Goal: Transaction & Acquisition: Purchase product/service

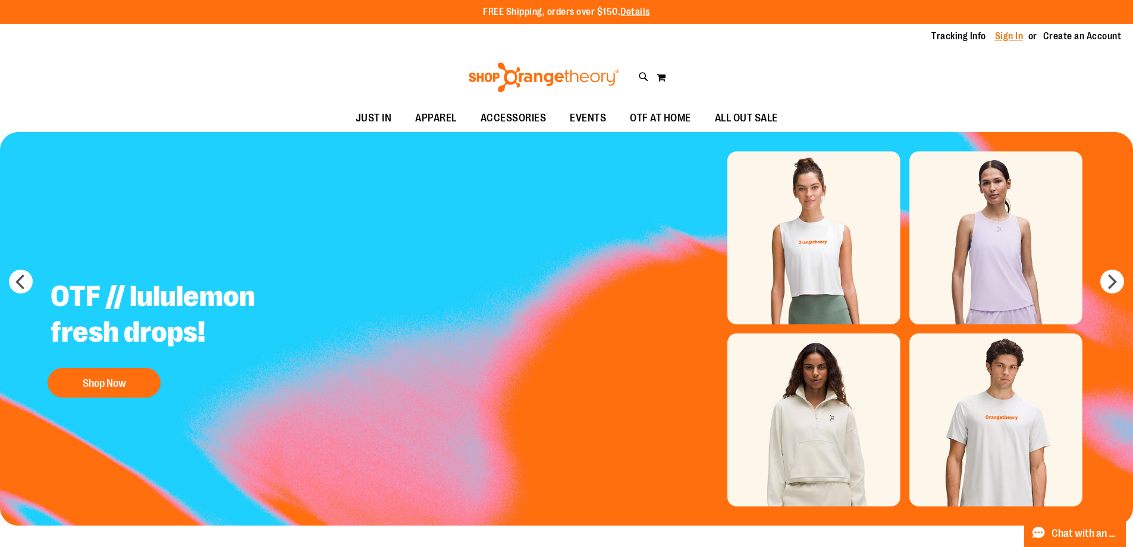
click at [1010, 34] on link "Sign In" at bounding box center [1009, 36] width 29 height 13
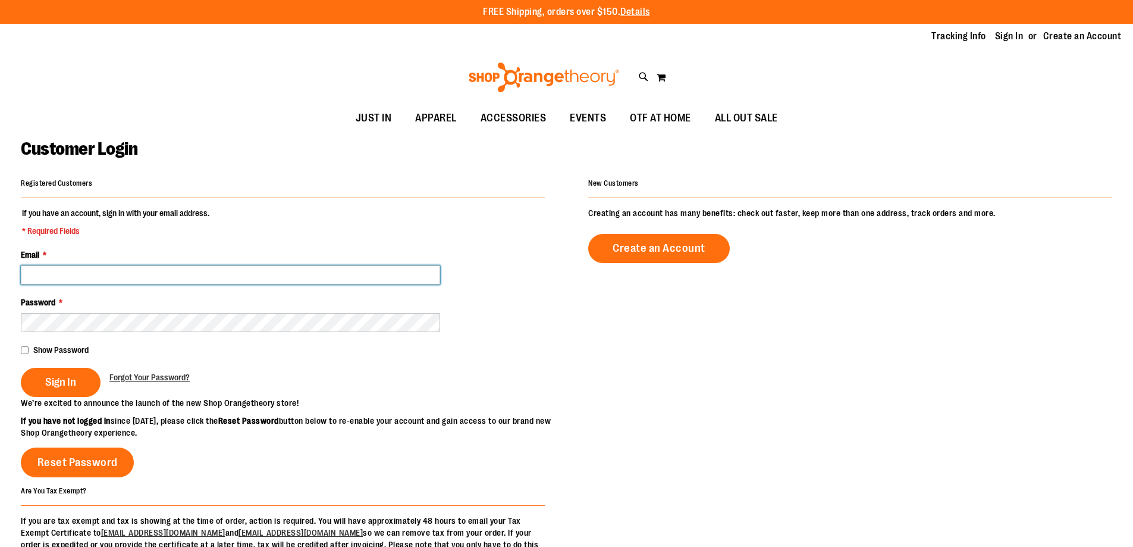
click at [192, 268] on input "Email *" at bounding box center [230, 274] width 419 height 19
click at [333, 273] on input "Email *" at bounding box center [230, 274] width 419 height 19
paste input "**********"
type input "**********"
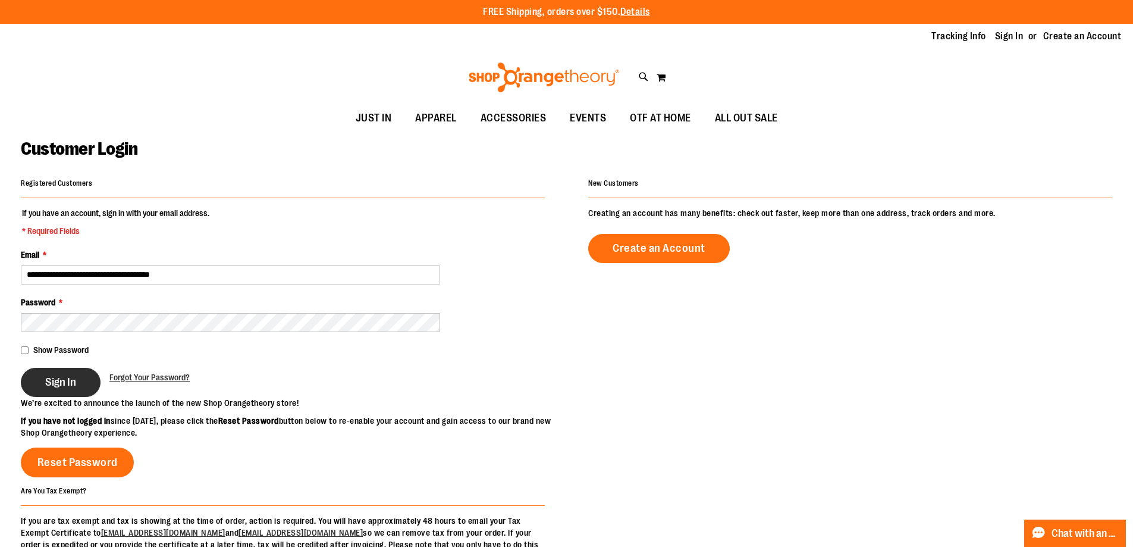
click at [55, 381] on span "Sign In" at bounding box center [60, 381] width 31 height 13
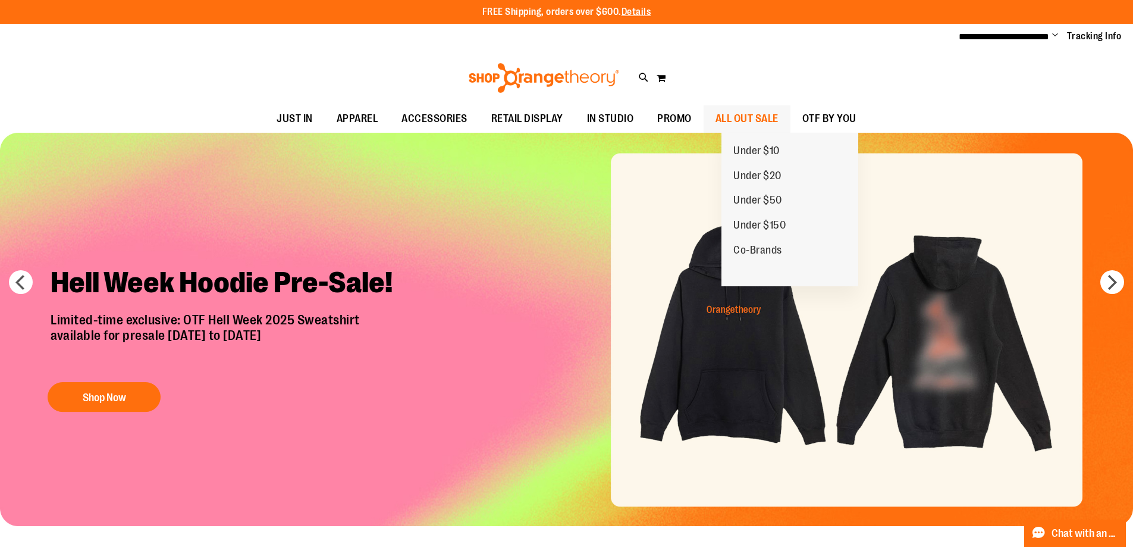
click at [777, 122] on span "ALL OUT SALE" at bounding box center [747, 118] width 63 height 27
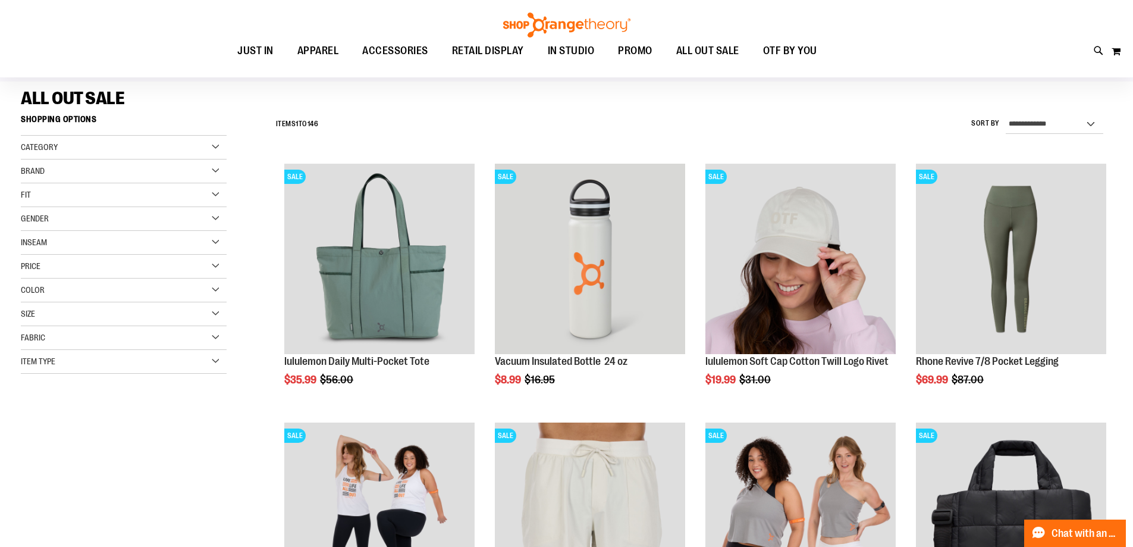
scroll to position [59, 0]
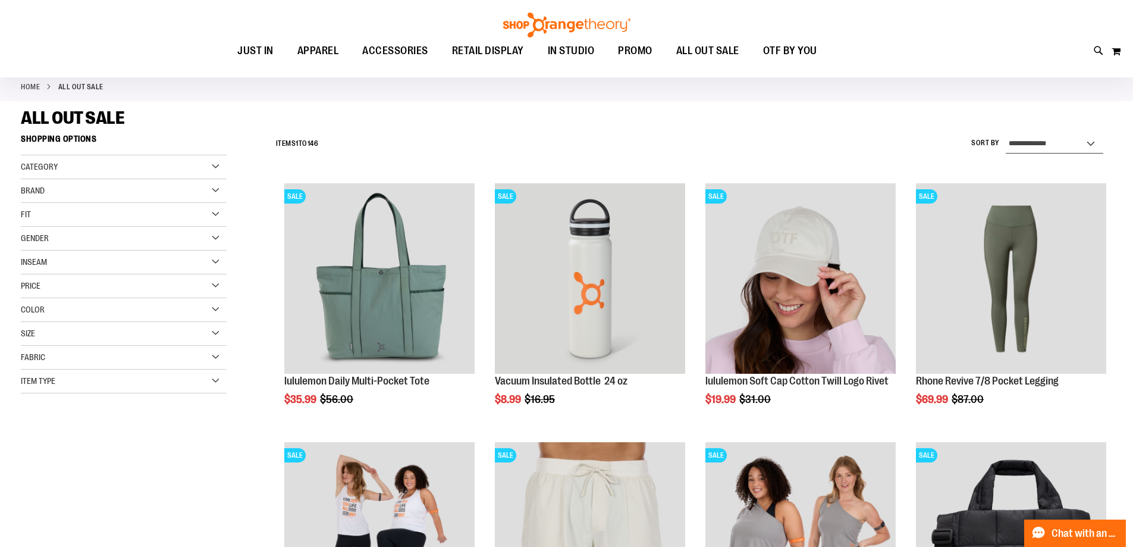
click at [1049, 147] on select "**********" at bounding box center [1055, 143] width 98 height 19
select select "*********"
click at [1006, 134] on select "**********" at bounding box center [1055, 143] width 98 height 19
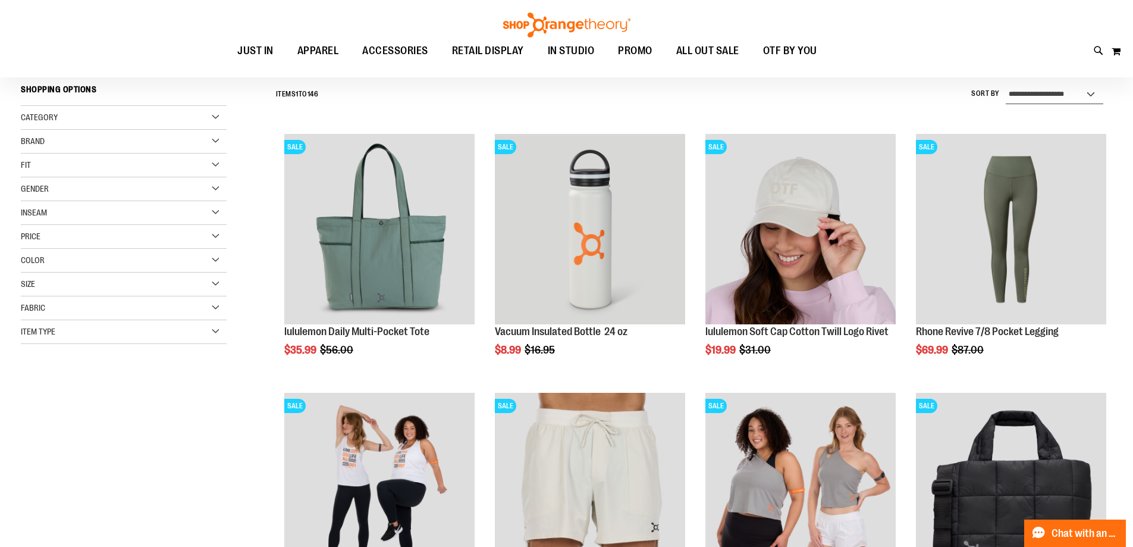
scroll to position [111, 0]
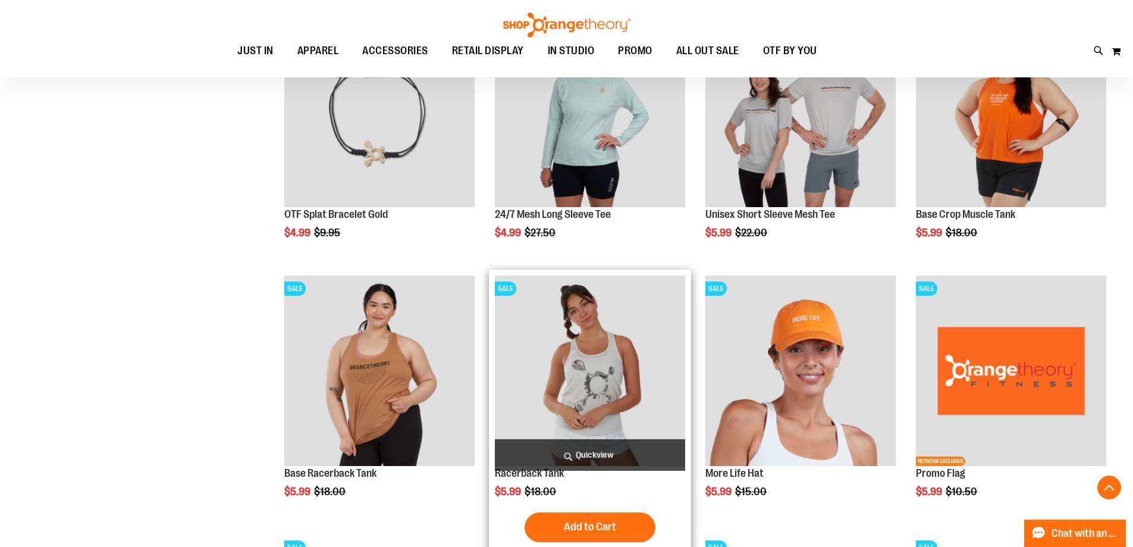
scroll to position [1003, 0]
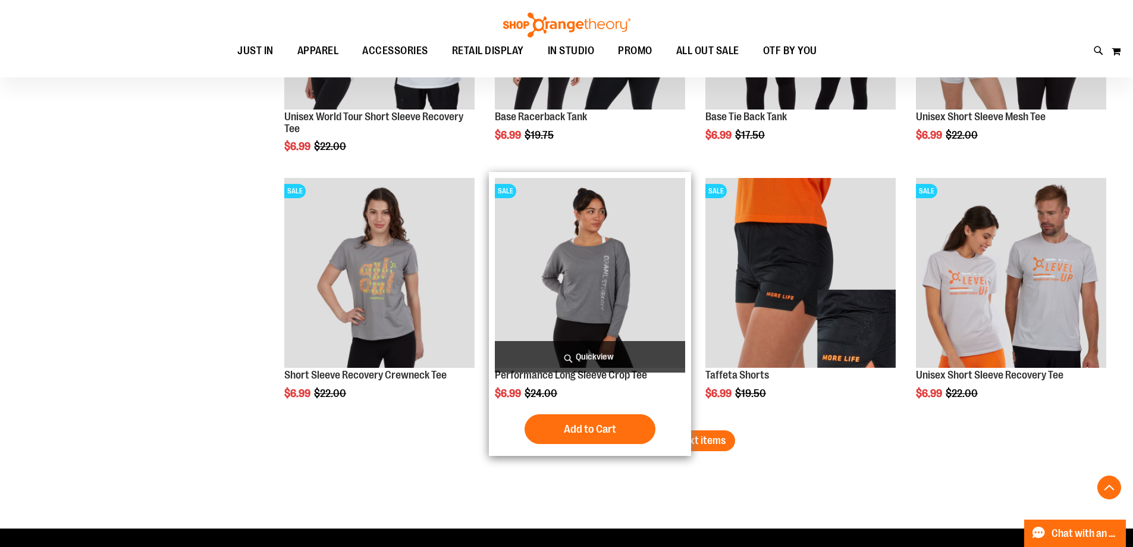
scroll to position [2252, 0]
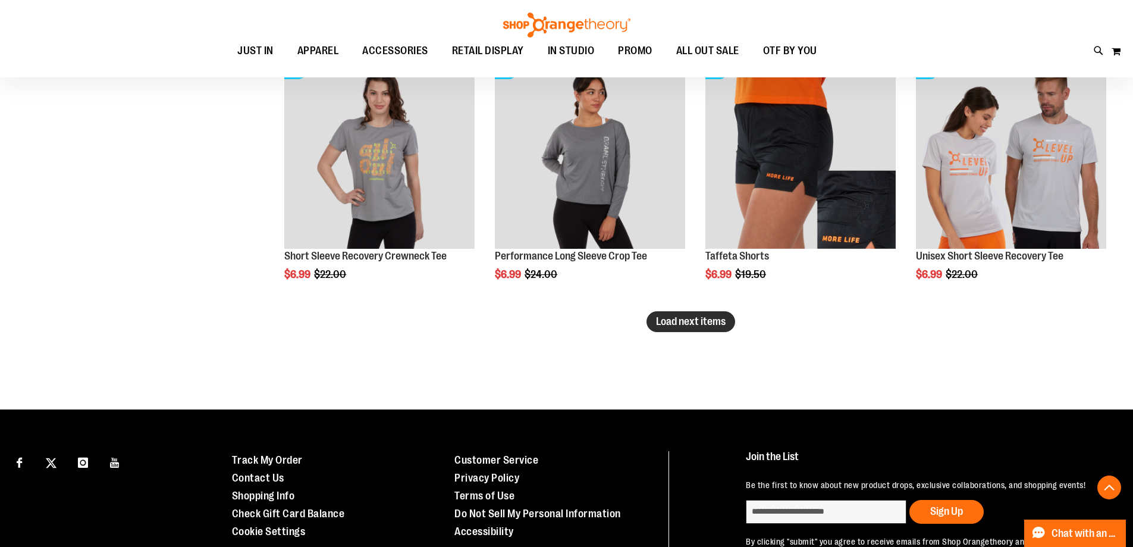
click at [699, 316] on span "Load next items" at bounding box center [691, 321] width 70 height 12
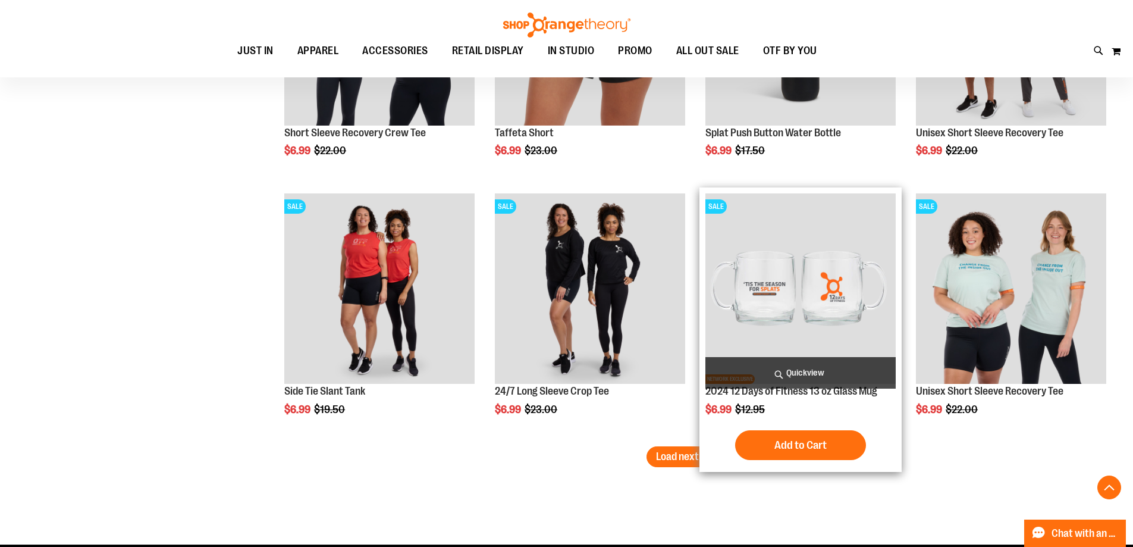
scroll to position [2966, 0]
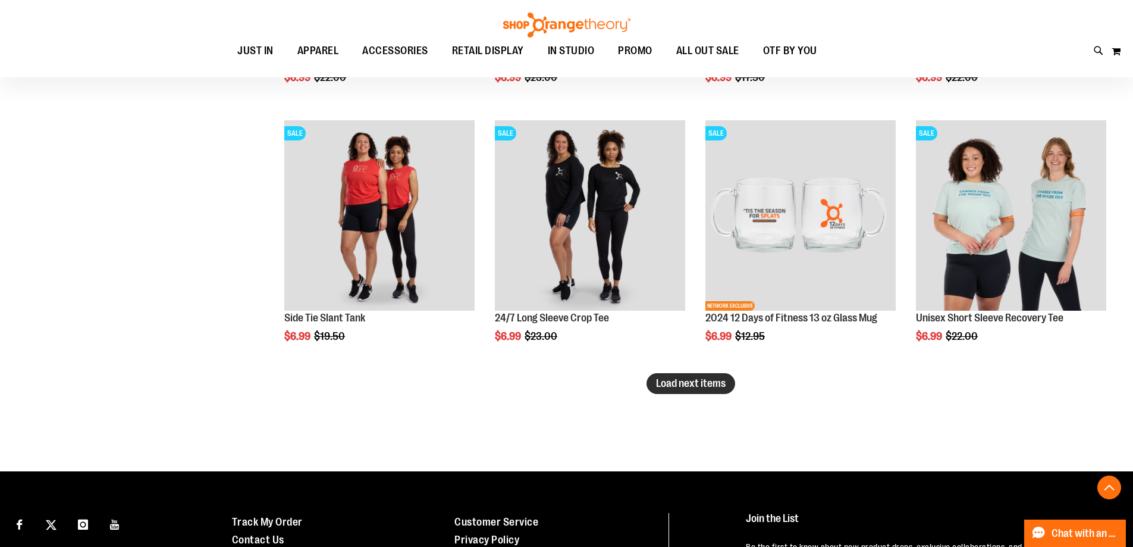
click at [671, 385] on span "Load next items" at bounding box center [691, 383] width 70 height 12
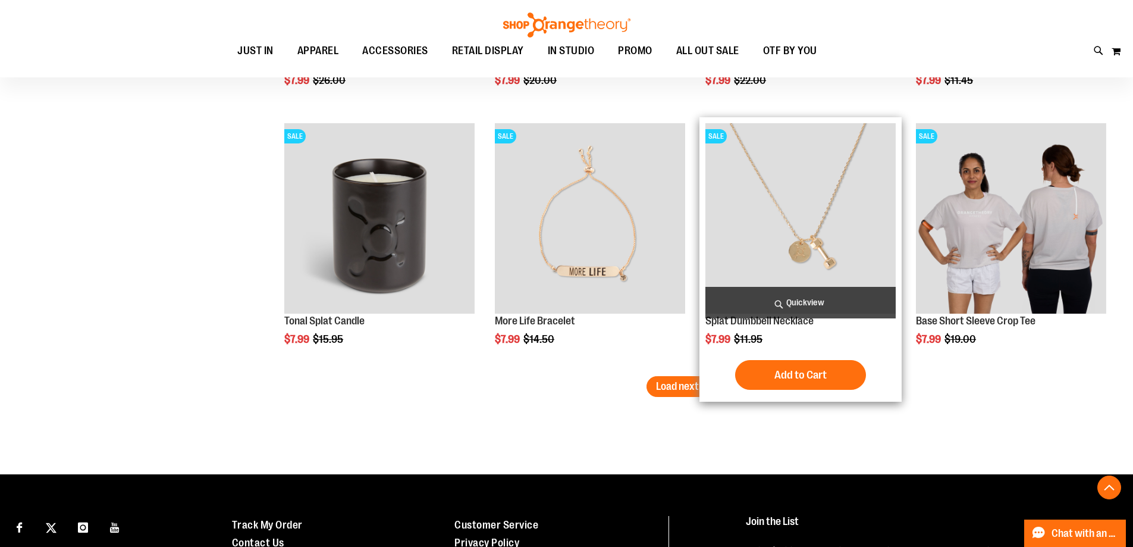
scroll to position [3740, 0]
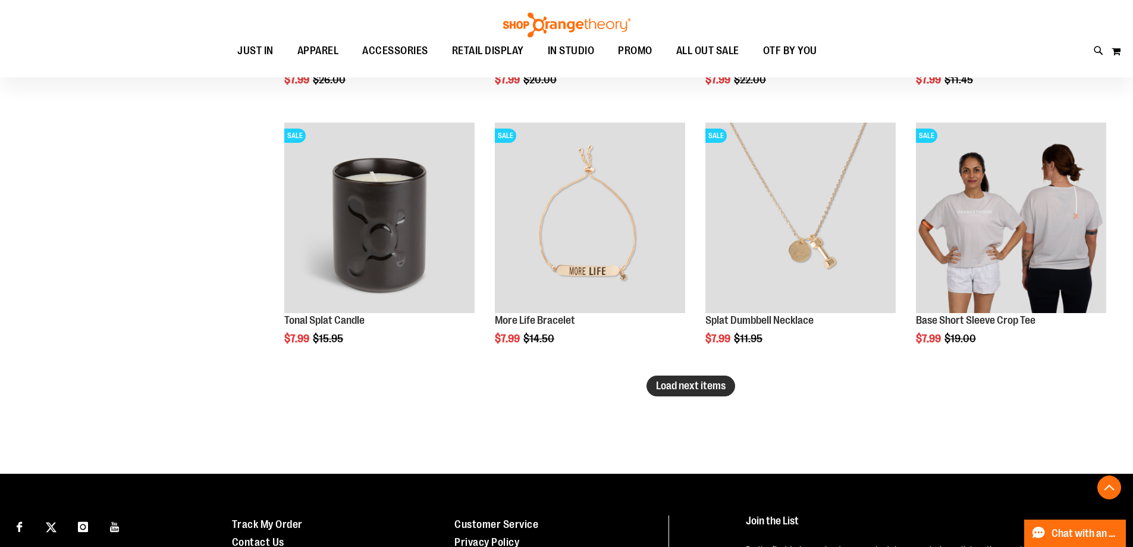
click at [684, 389] on span "Load next items" at bounding box center [691, 386] width 70 height 12
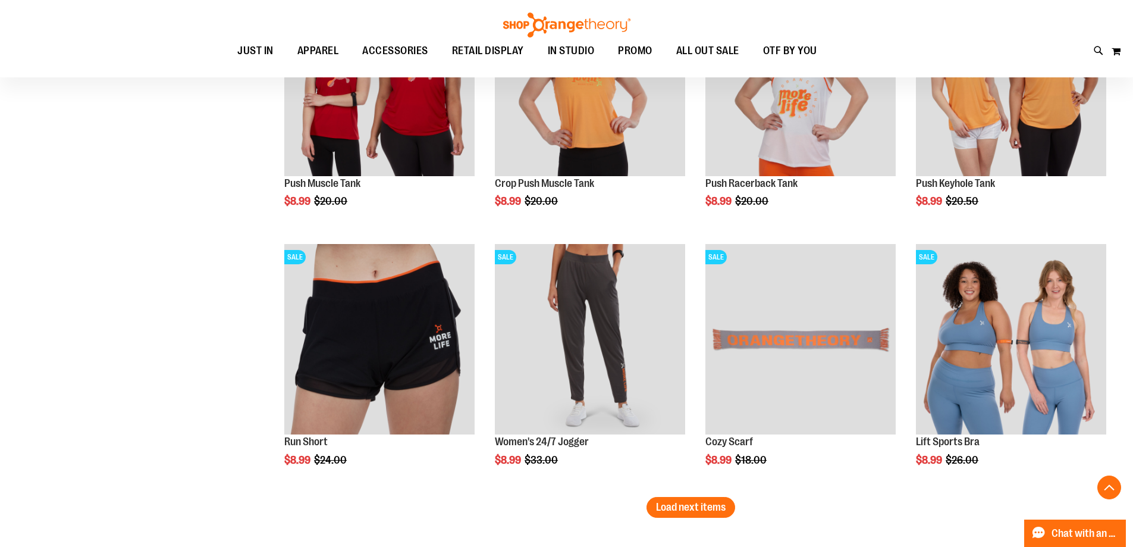
scroll to position [4632, 0]
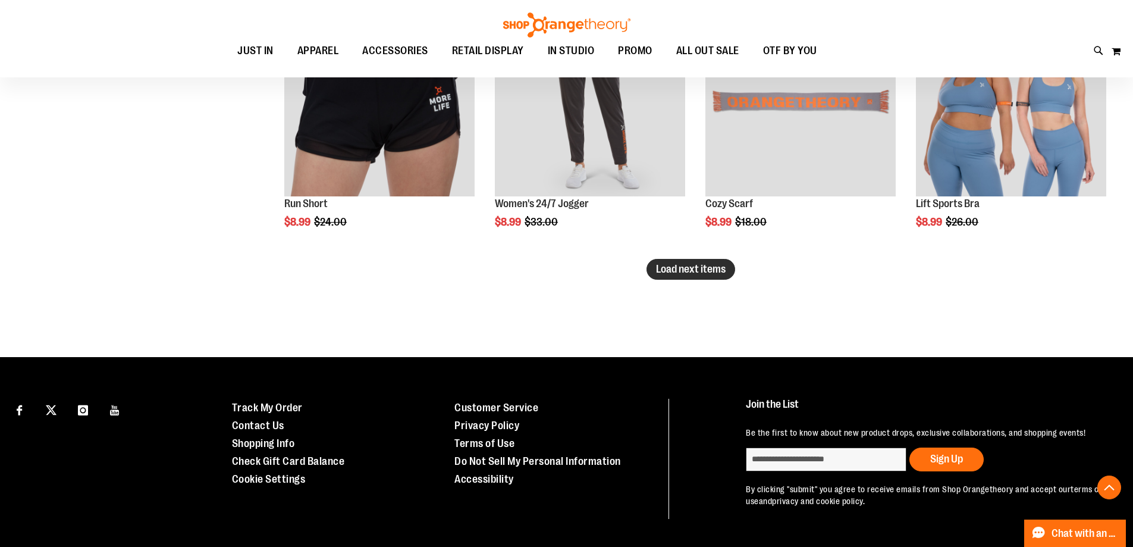
click at [687, 263] on span "Load next items" at bounding box center [691, 269] width 70 height 12
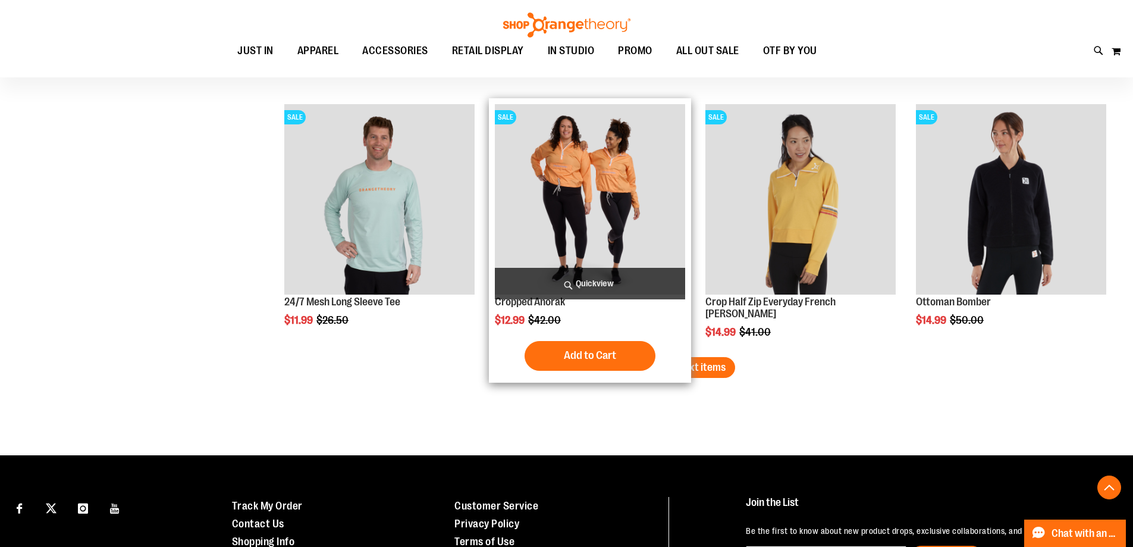
scroll to position [5346, 0]
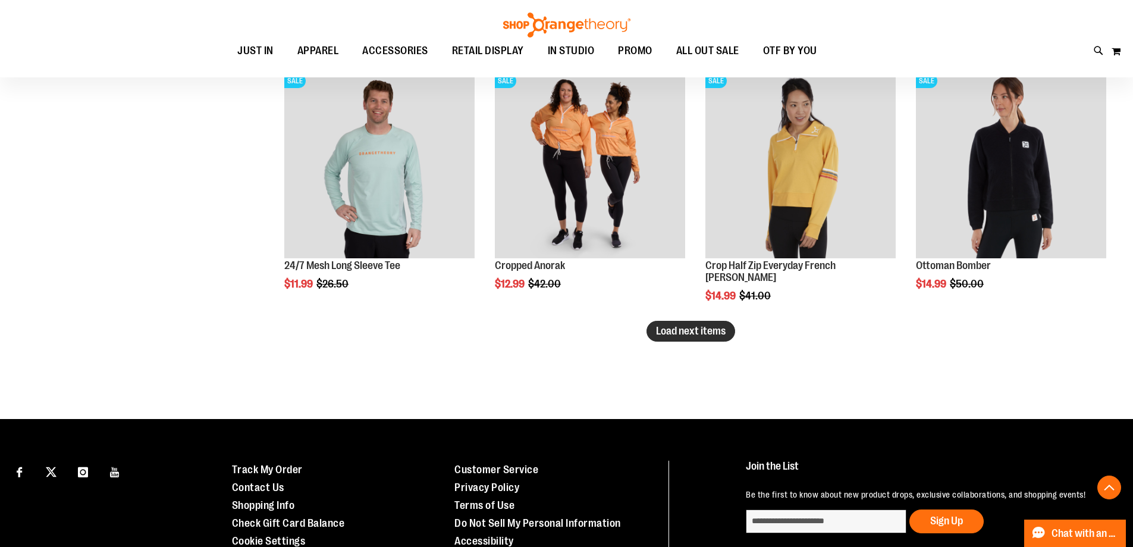
click at [694, 332] on span "Load next items" at bounding box center [691, 331] width 70 height 12
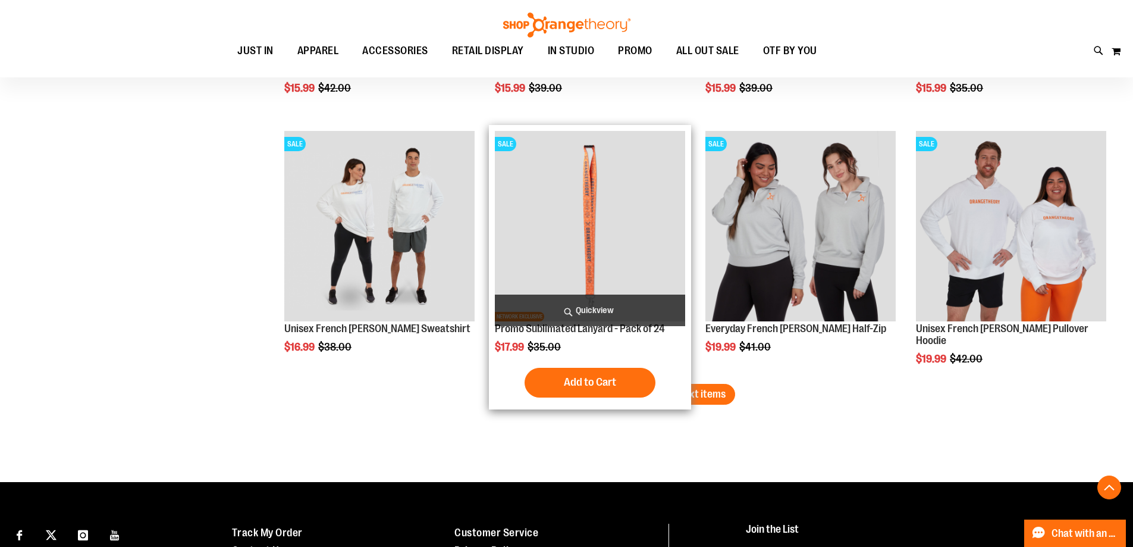
scroll to position [6060, 0]
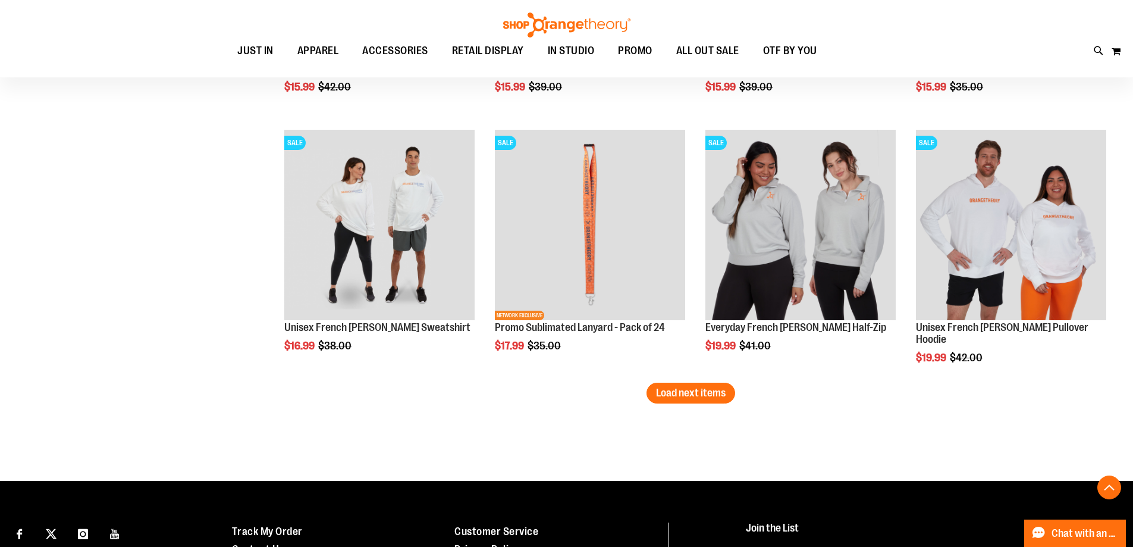
drag, startPoint x: 672, startPoint y: 399, endPoint x: 665, endPoint y: 399, distance: 7.7
click at [669, 399] on button "Load next items" at bounding box center [691, 393] width 89 height 21
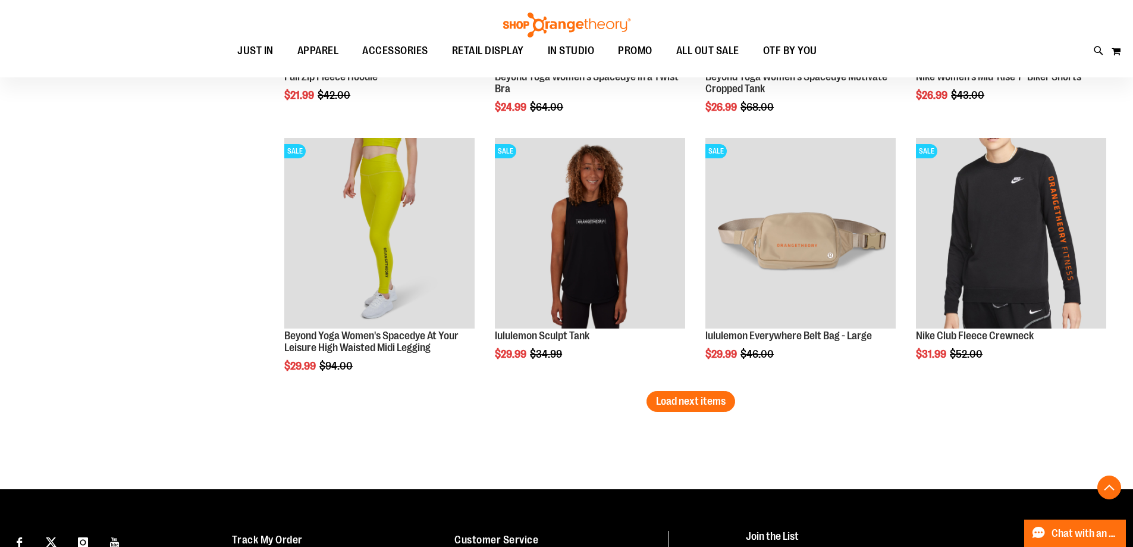
scroll to position [6833, 0]
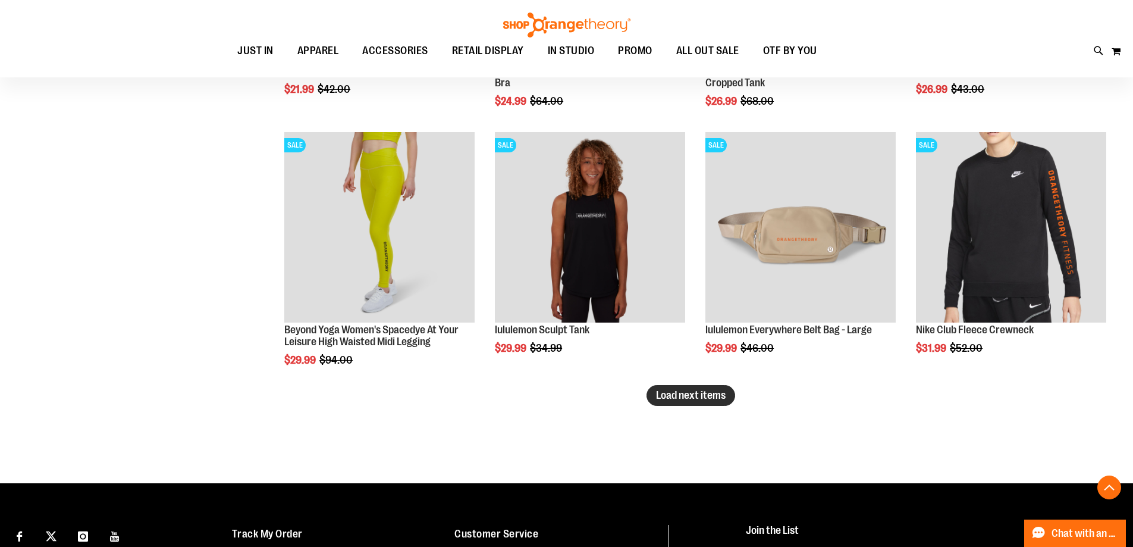
click at [676, 403] on button "Load next items" at bounding box center [691, 395] width 89 height 21
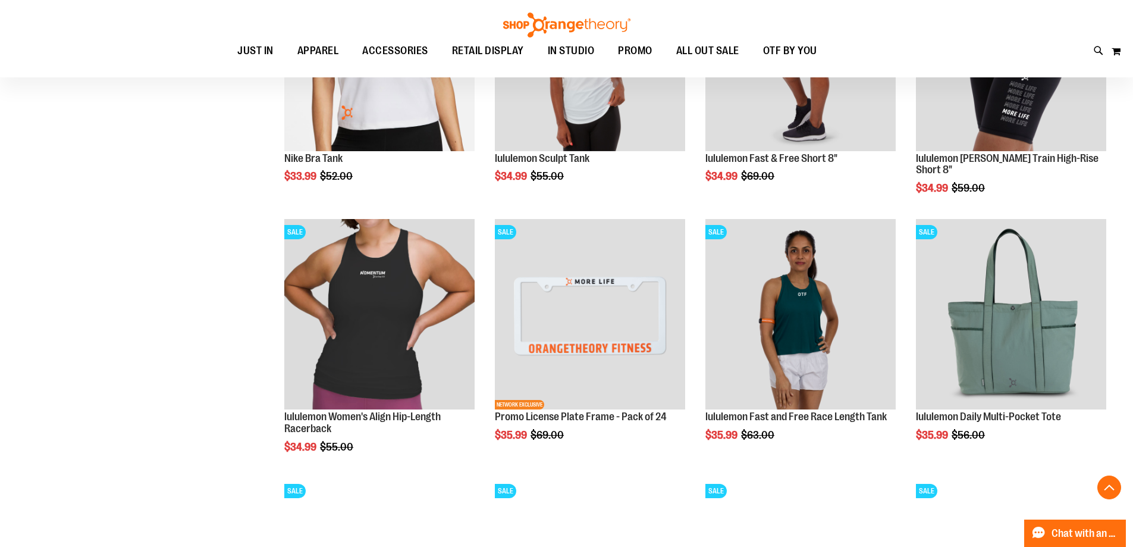
scroll to position [7488, 0]
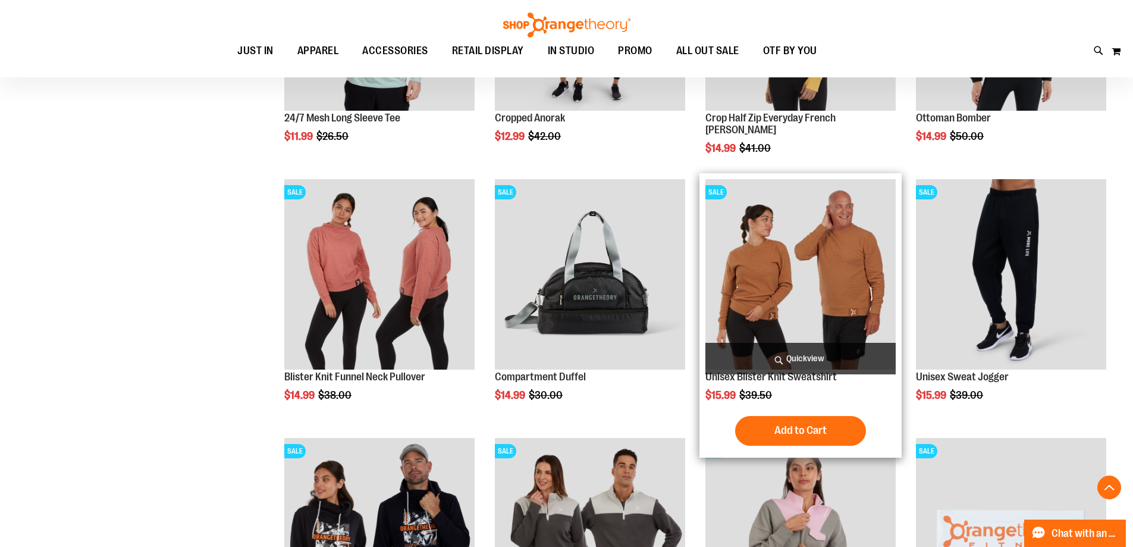
scroll to position [5465, 0]
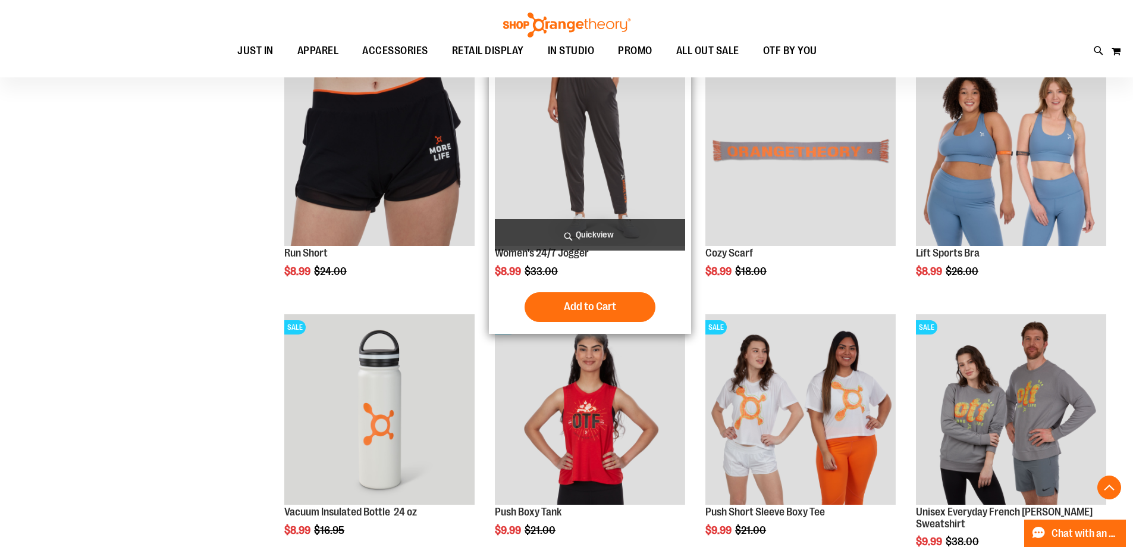
scroll to position [4573, 0]
